Goal: Task Accomplishment & Management: Use online tool/utility

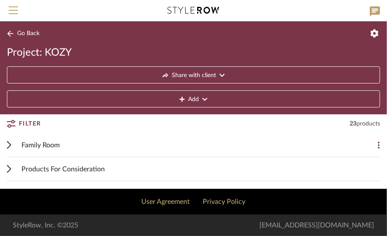
click at [36, 141] on span "Family Room" at bounding box center [40, 145] width 38 height 10
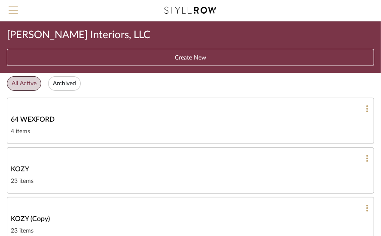
click at [12, 7] on span "Menu" at bounding box center [13, 6] width 9 height 1
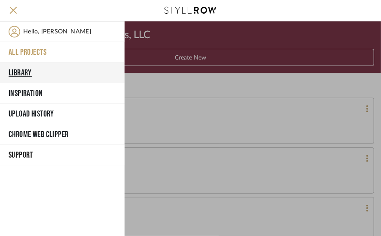
click at [22, 70] on button "Library" at bounding box center [62, 73] width 124 height 21
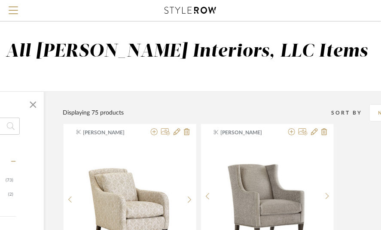
scroll to position [0, 136]
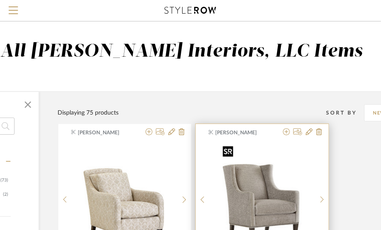
click at [265, 193] on img "0" at bounding box center [262, 195] width 86 height 107
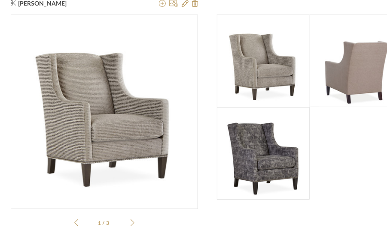
scroll to position [0, 0]
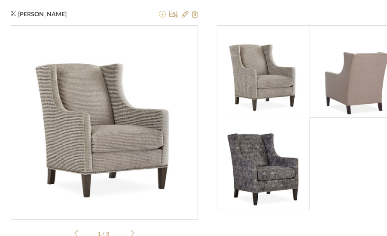
click at [163, 14] on icon at bounding box center [162, 14] width 7 height 7
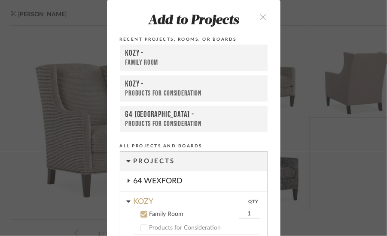
click at [146, 58] on div "Family Room" at bounding box center [193, 62] width 136 height 9
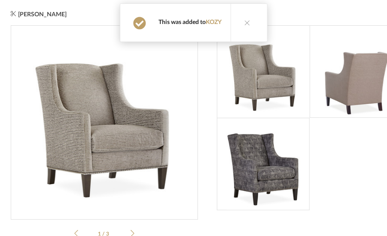
click at [245, 21] on icon at bounding box center [247, 23] width 6 height 6
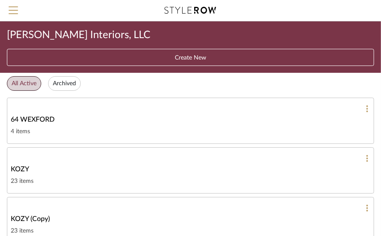
click at [18, 164] on span "KOZY" at bounding box center [20, 169] width 18 height 10
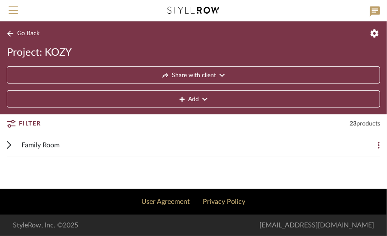
click at [42, 143] on span "Family Room" at bounding box center [40, 145] width 38 height 10
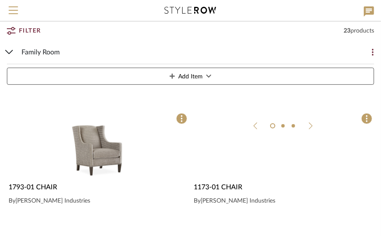
scroll to position [129, 0]
